Goal: Find specific page/section: Find specific page/section

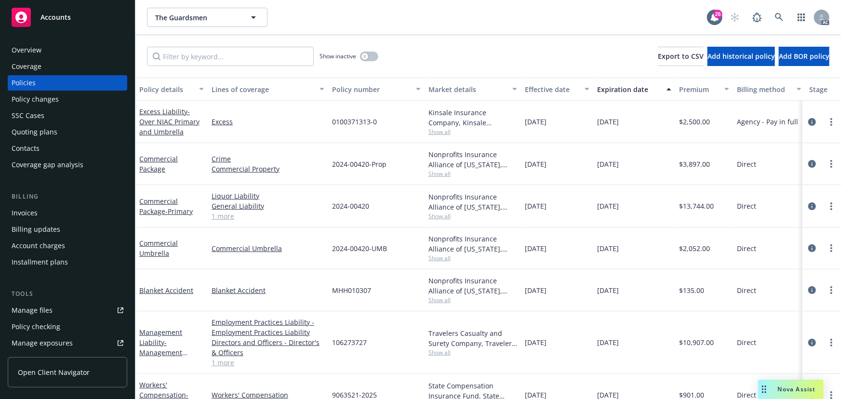
click at [442, 171] on span "Show all" at bounding box center [472, 174] width 89 height 8
click at [200, 57] on input "Filter by keyword..." at bounding box center [230, 56] width 167 height 19
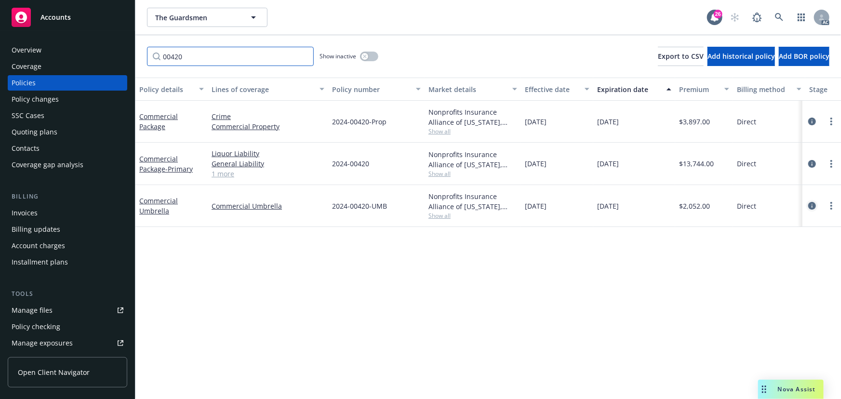
type input "00420"
click at [814, 206] on icon "circleInformation" at bounding box center [812, 206] width 8 height 8
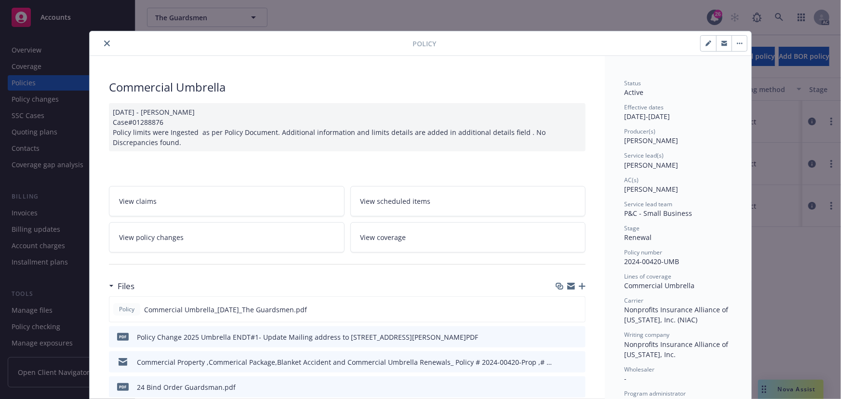
click at [104, 44] on icon "close" at bounding box center [107, 43] width 6 height 6
